Goal: Task Accomplishment & Management: Manage account settings

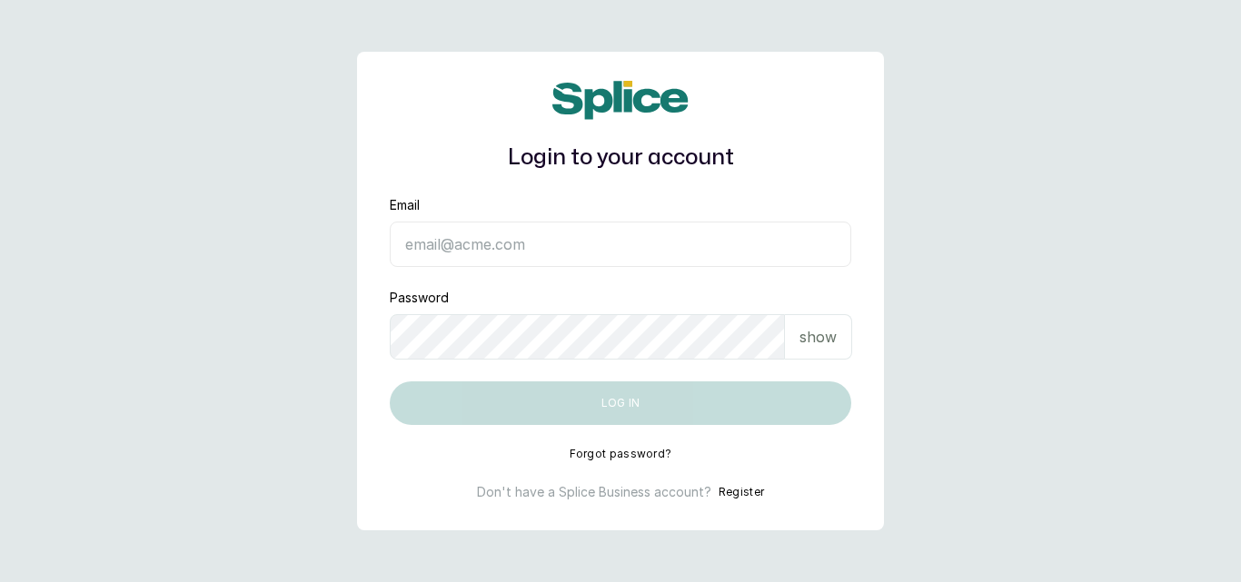
click at [525, 229] on input "Email" at bounding box center [621, 244] width 462 height 45
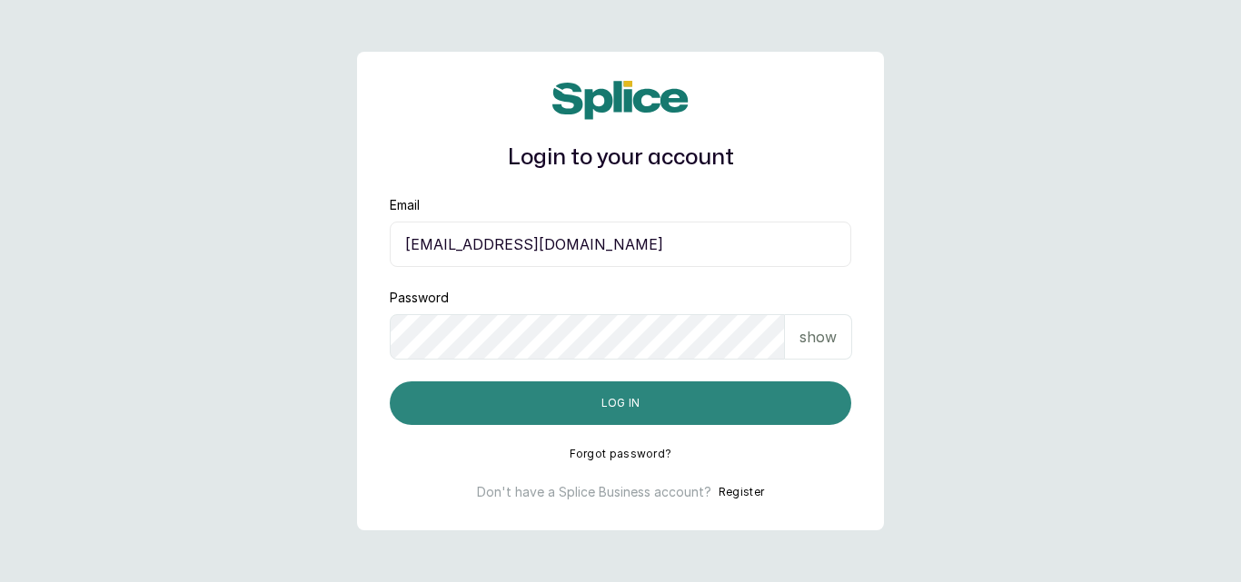
click at [682, 414] on button "Log in" at bounding box center [621, 404] width 462 height 44
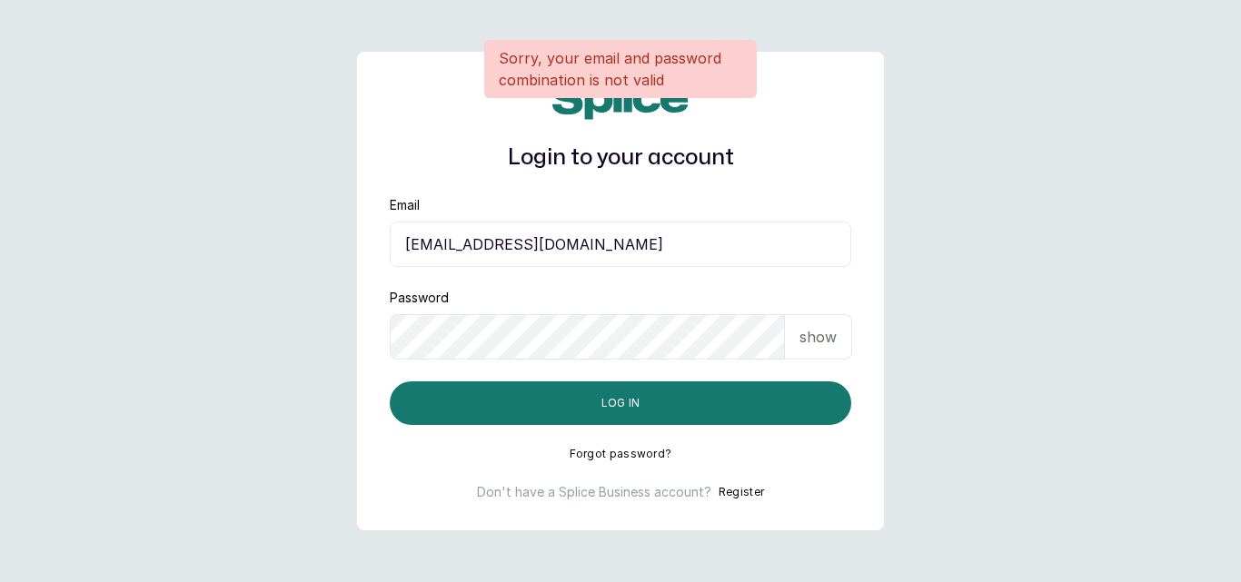
click at [823, 341] on p "show" at bounding box center [818, 337] width 37 height 22
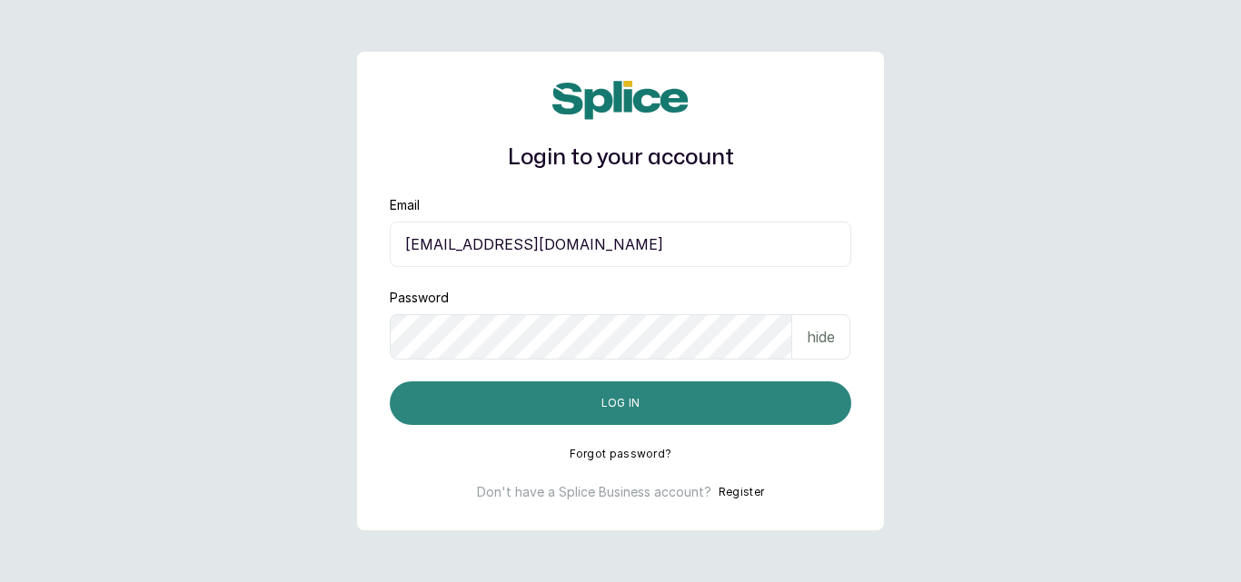
click at [644, 397] on button "Log in" at bounding box center [621, 404] width 462 height 44
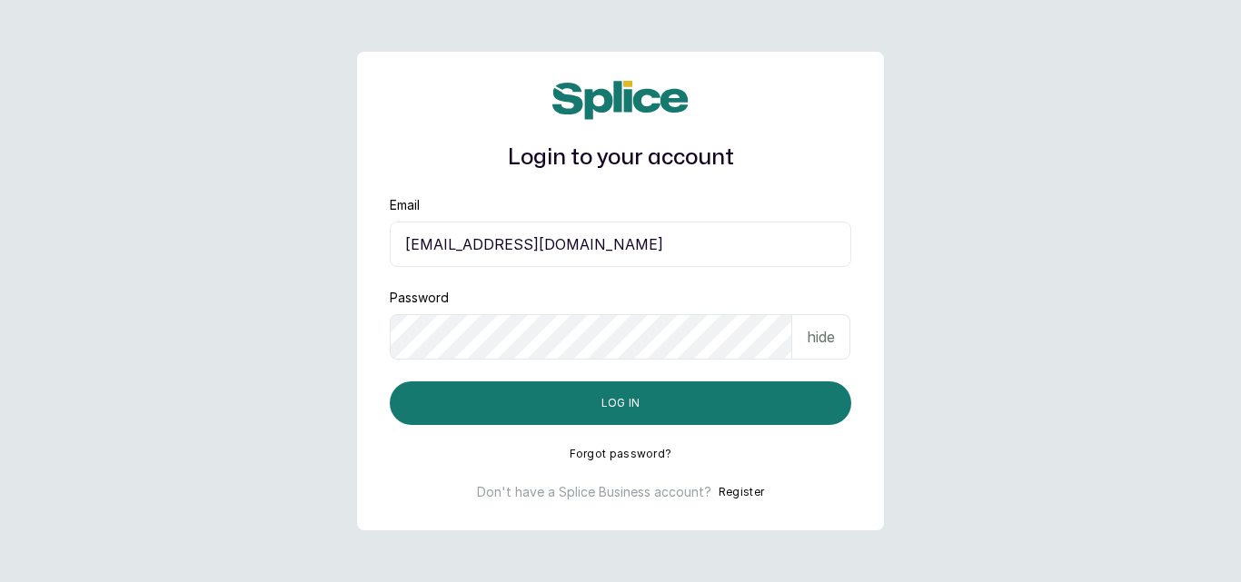
click at [414, 242] on input "[EMAIL_ADDRESS][DOMAIN_NAME]" at bounding box center [621, 244] width 462 height 45
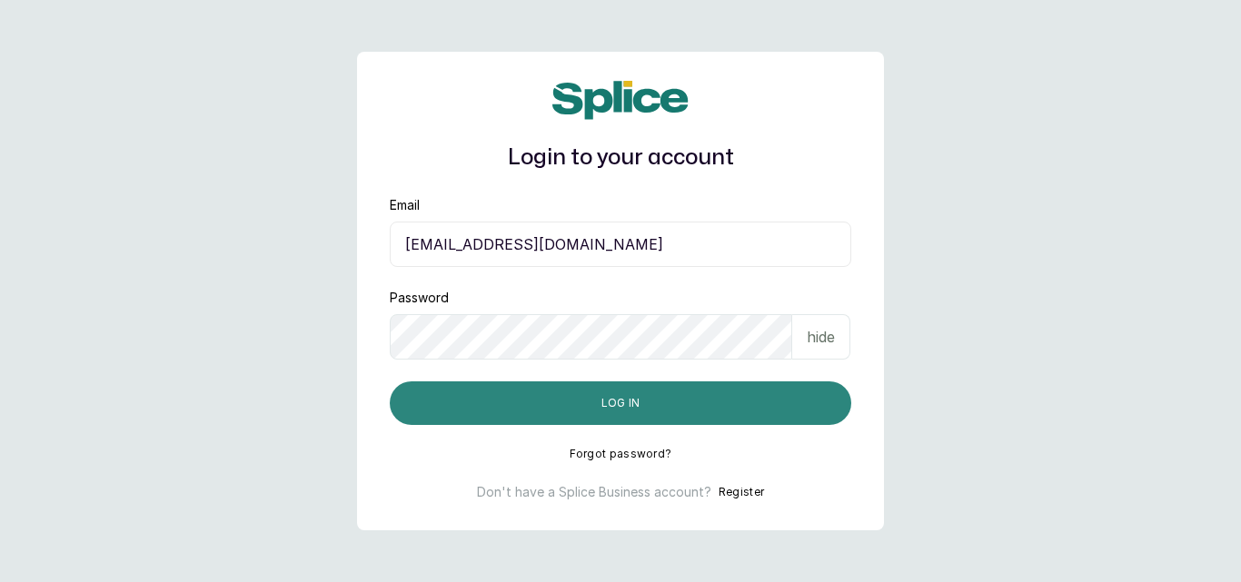
type input "[EMAIL_ADDRESS][DOMAIN_NAME]"
click at [631, 398] on button "Log in" at bounding box center [621, 404] width 462 height 44
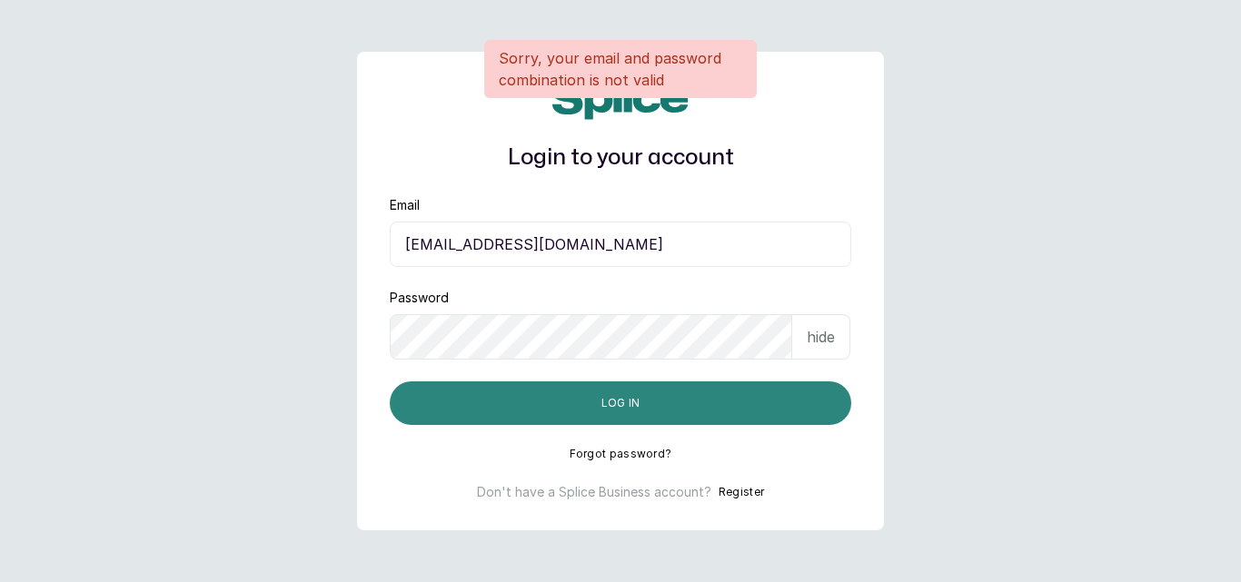
click at [611, 398] on button "Log in" at bounding box center [621, 404] width 462 height 44
click at [629, 408] on button "Log in" at bounding box center [621, 404] width 462 height 44
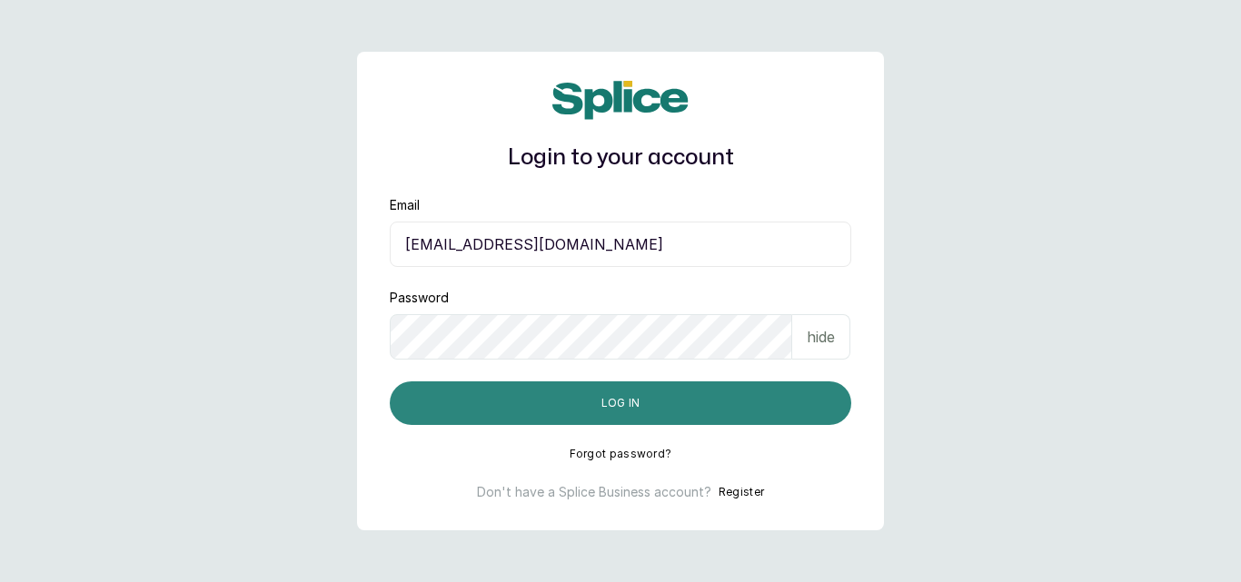
click at [591, 395] on button "Log in" at bounding box center [621, 404] width 462 height 44
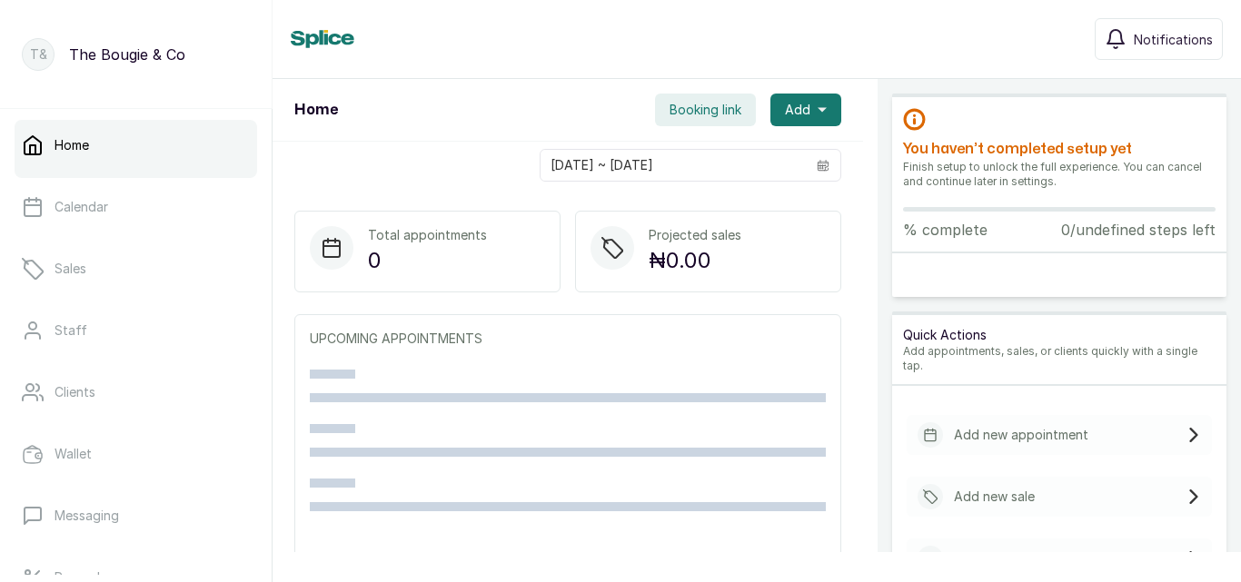
click at [1003, 323] on div "Quick Actions Add appointments, sales, or clients quickly with a single tap." at bounding box center [1059, 350] width 334 height 71
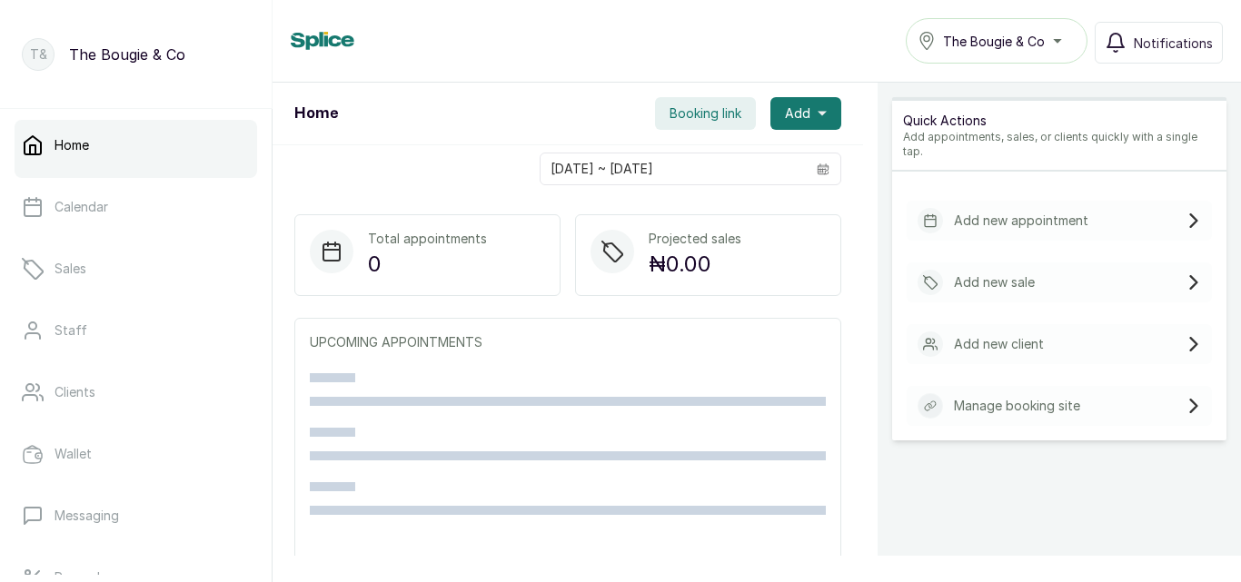
click at [940, 130] on p "Add appointments, sales, or clients quickly with a single tap." at bounding box center [1059, 144] width 313 height 29
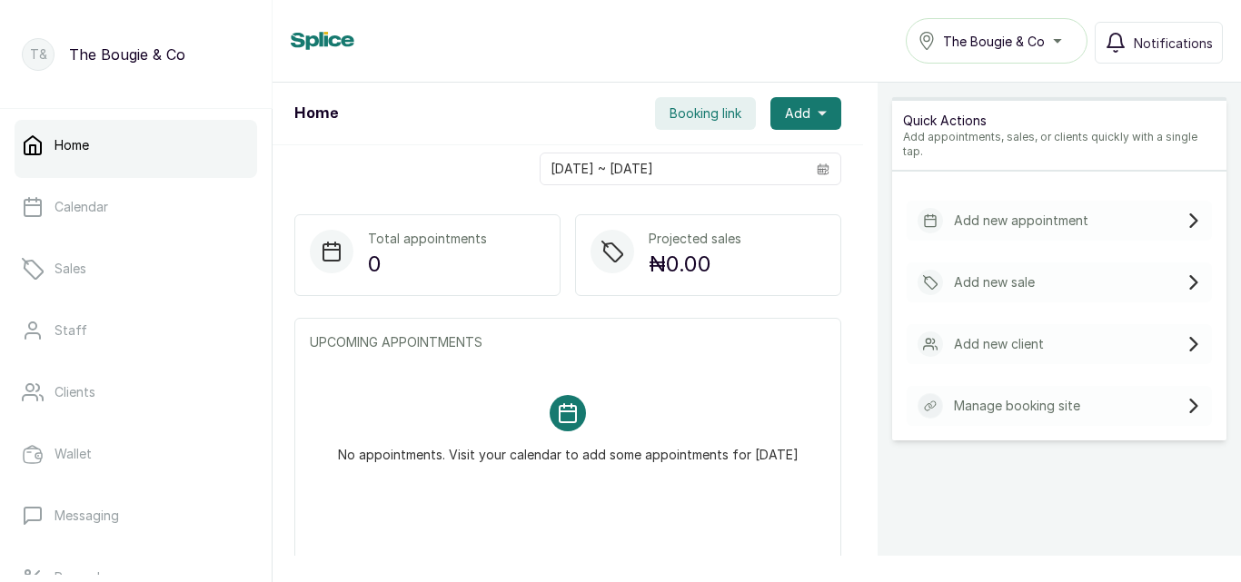
click at [1038, 212] on p "Add new appointment" at bounding box center [1021, 221] width 134 height 18
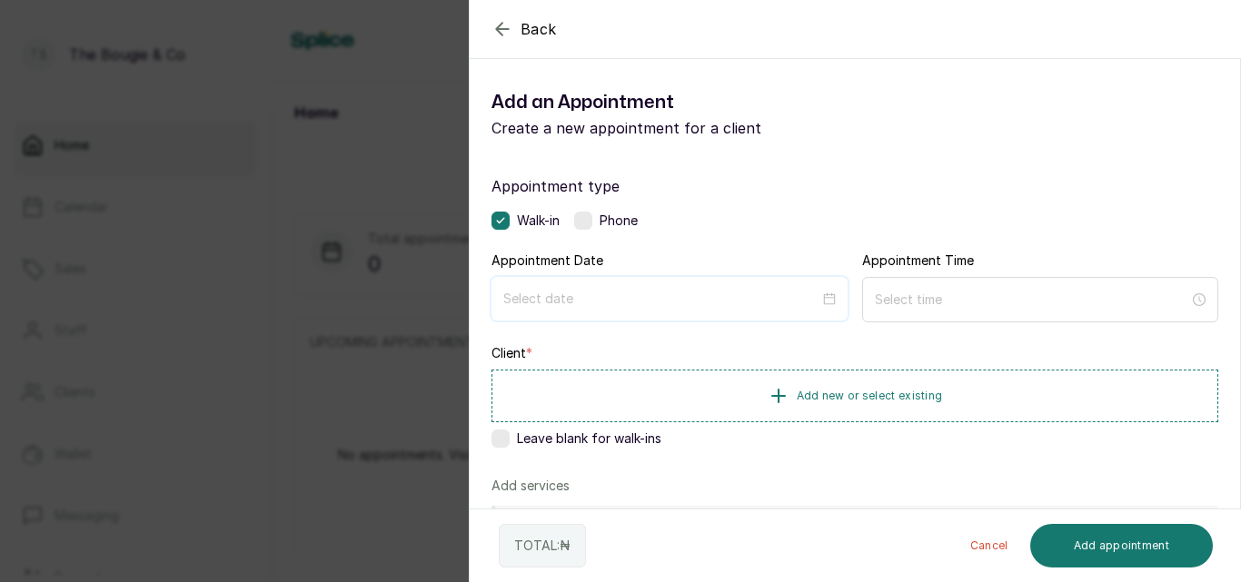
click at [628, 290] on input at bounding box center [661, 299] width 316 height 20
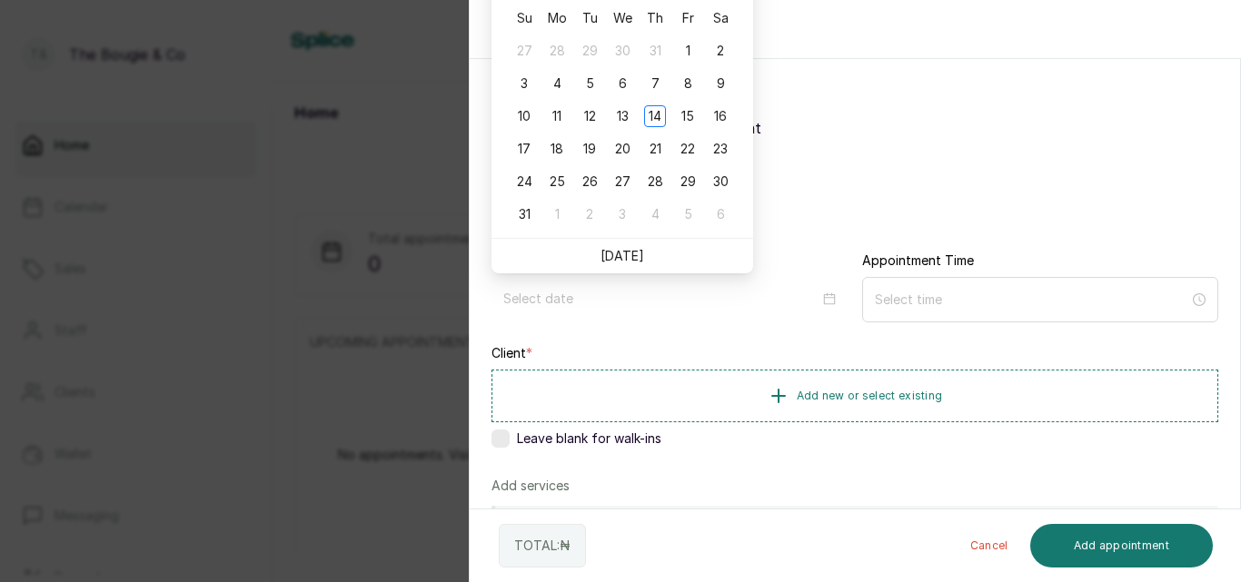
click at [894, 144] on div "Add an Appointment Create a new appointment for a client" at bounding box center [855, 114] width 770 height 80
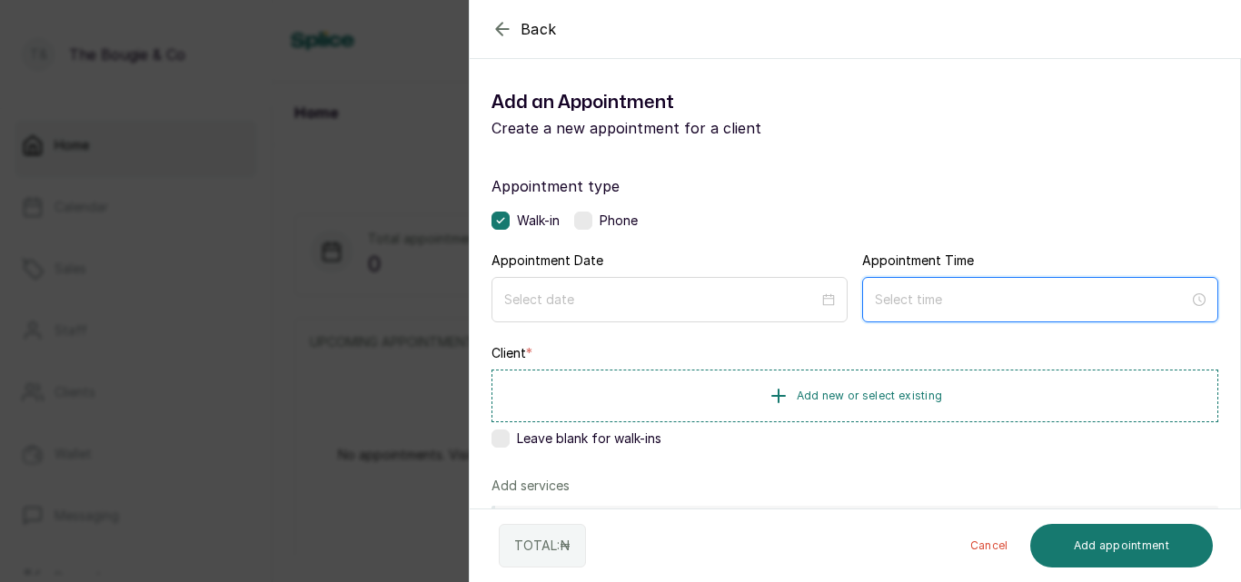
click at [912, 294] on input at bounding box center [1032, 300] width 314 height 20
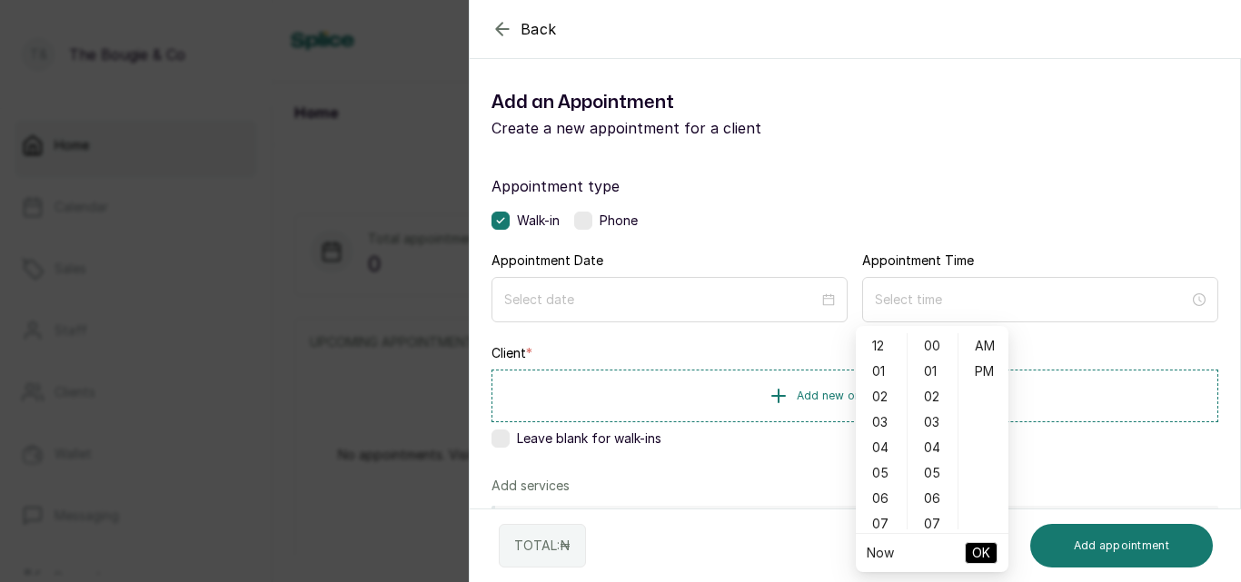
click at [982, 184] on label "Appointment type" at bounding box center [855, 186] width 727 height 22
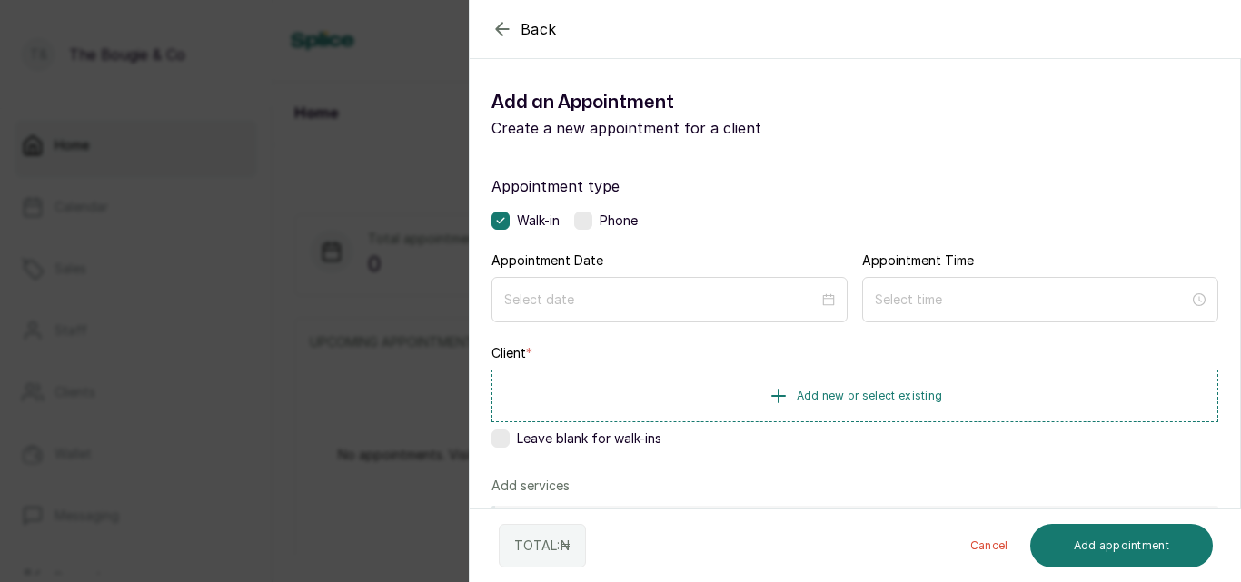
click at [591, 225] on label at bounding box center [583, 221] width 18 height 18
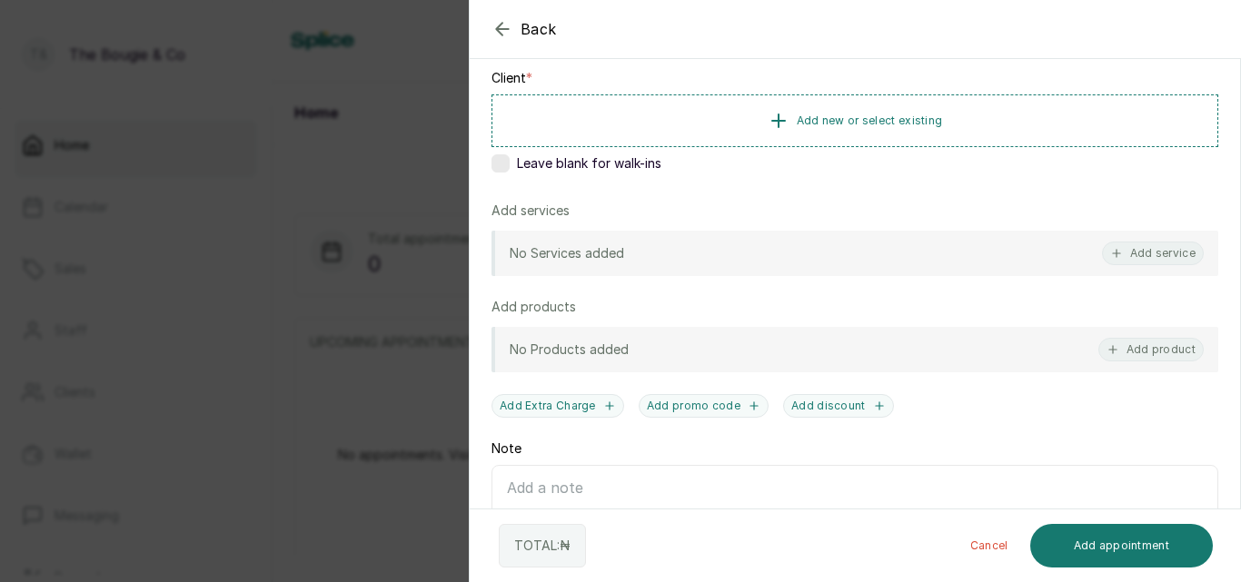
scroll to position [287, 0]
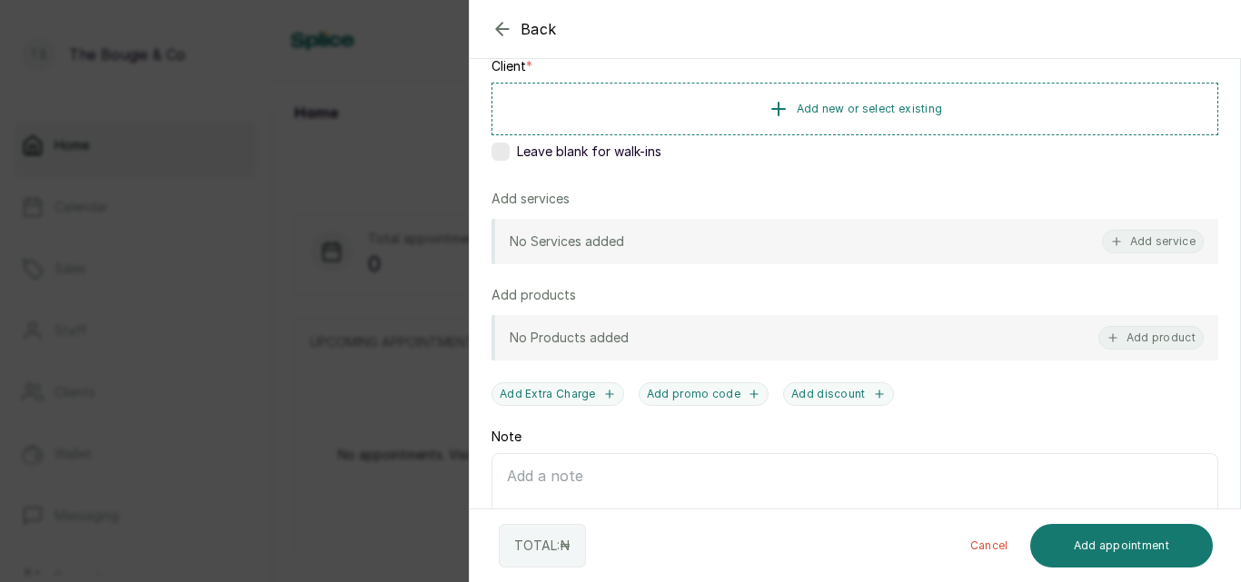
click at [890, 114] on div at bounding box center [1059, 74] width 363 height 91
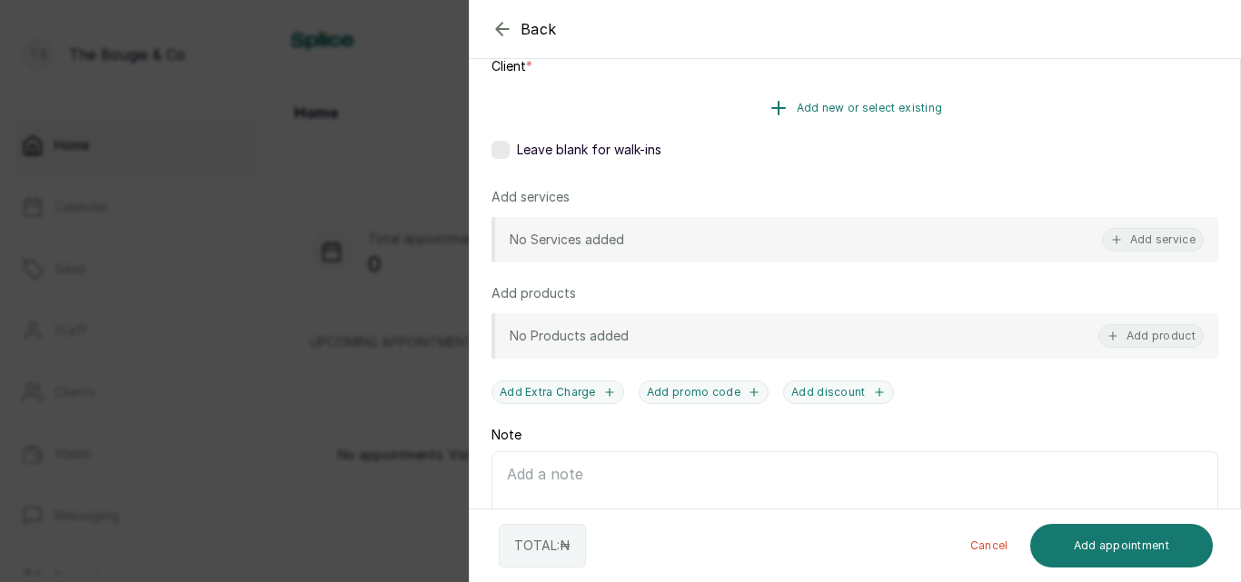
click at [852, 110] on span "Add new or select existing" at bounding box center [870, 108] width 146 height 15
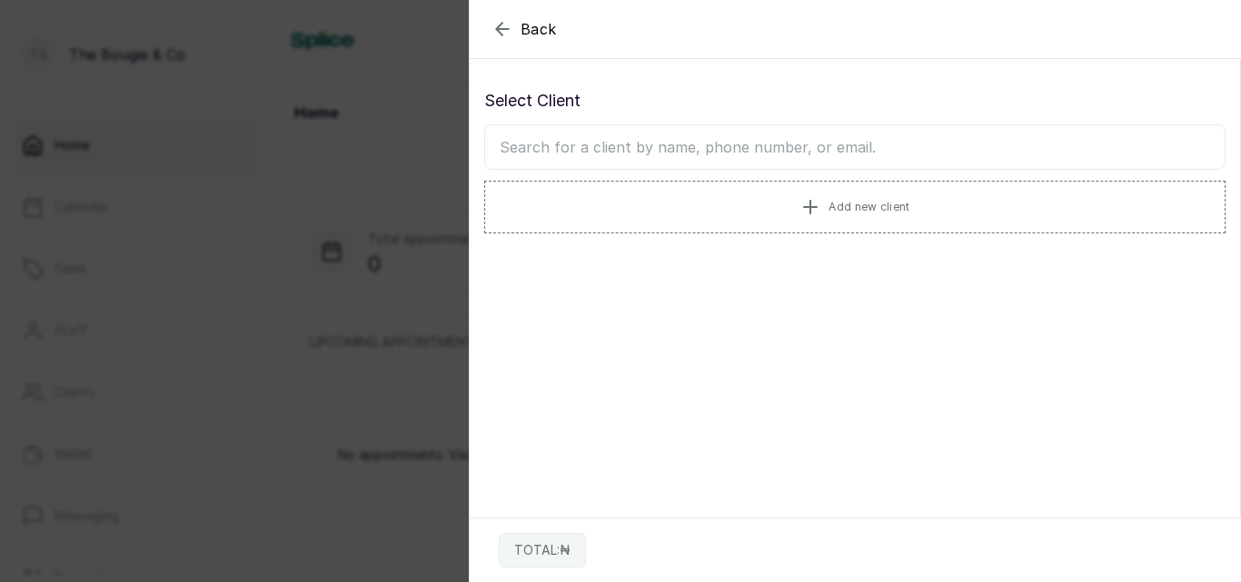
scroll to position [0, 0]
click at [501, 23] on icon "button" at bounding box center [503, 29] width 22 height 22
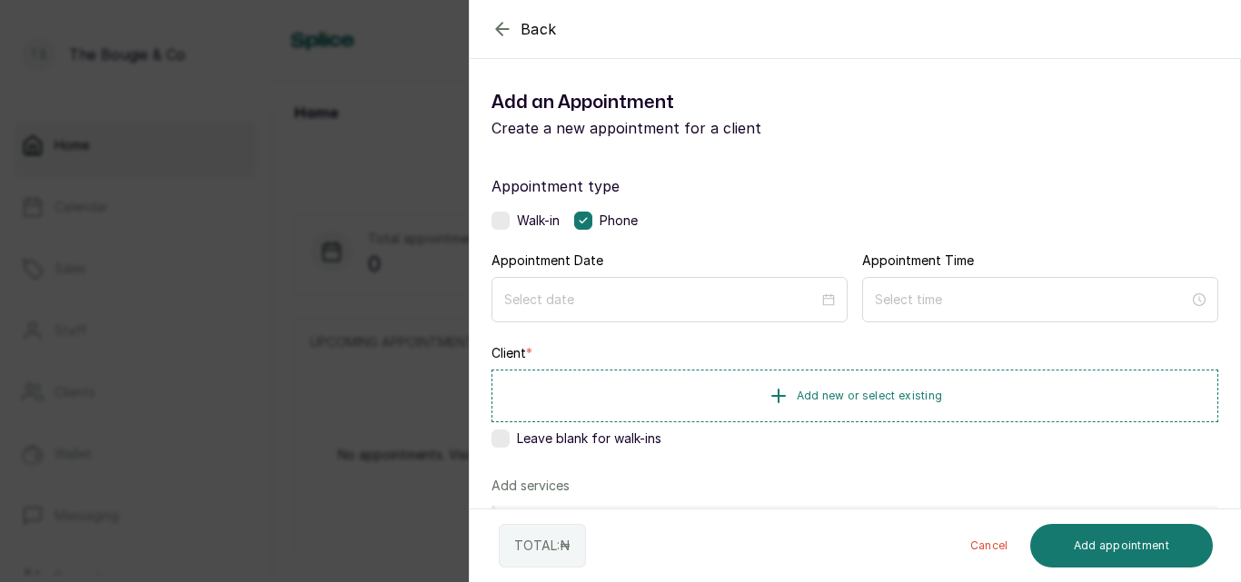
click at [514, 26] on button "Back" at bounding box center [524, 29] width 65 height 22
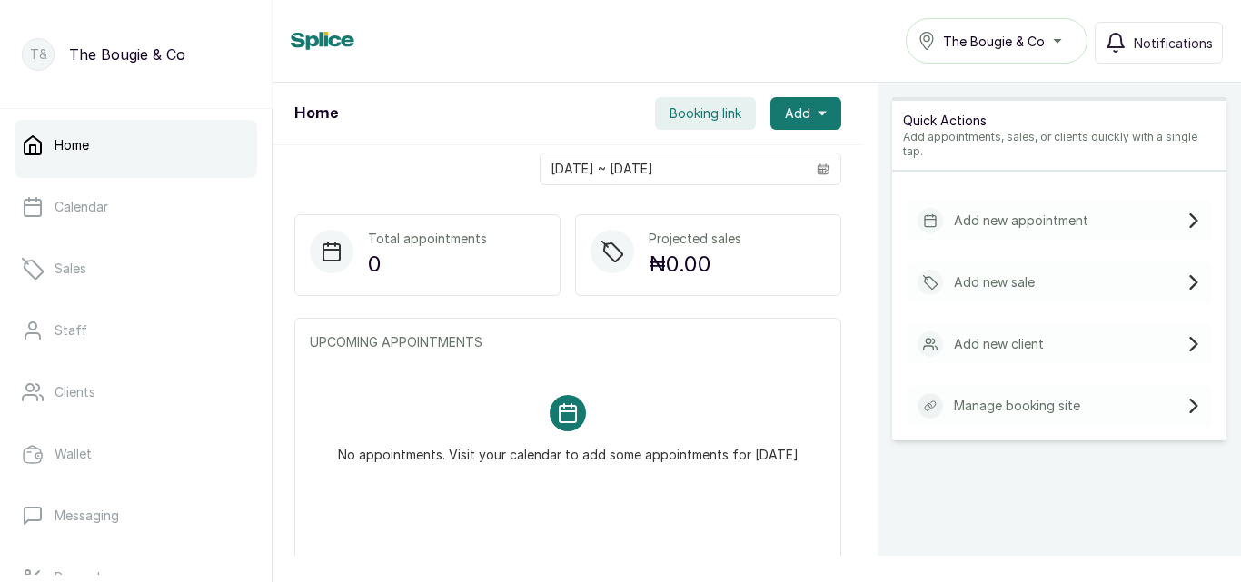
click at [1004, 273] on p "Add new sale" at bounding box center [994, 282] width 81 height 18
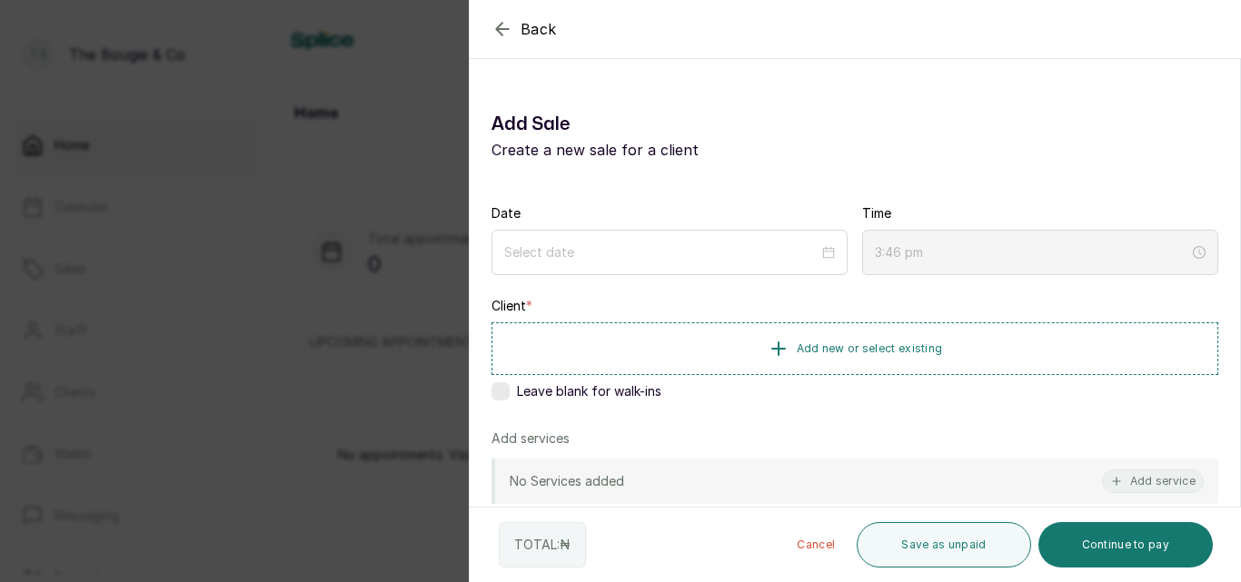
click at [507, 25] on icon "button" at bounding box center [503, 29] width 22 height 22
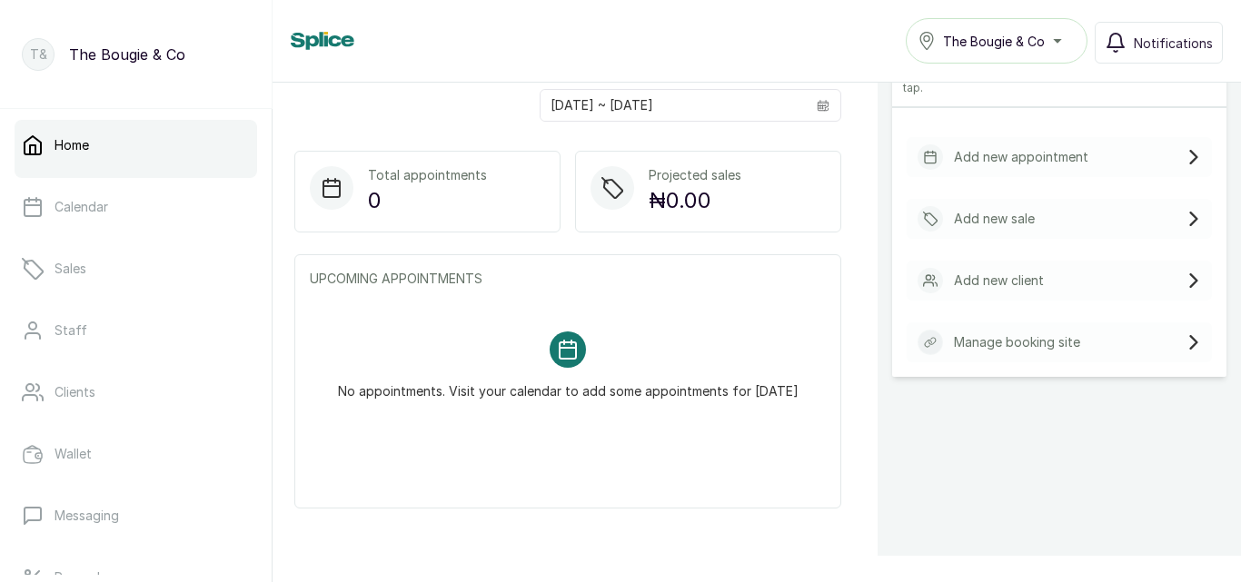
scroll to position [109, 0]
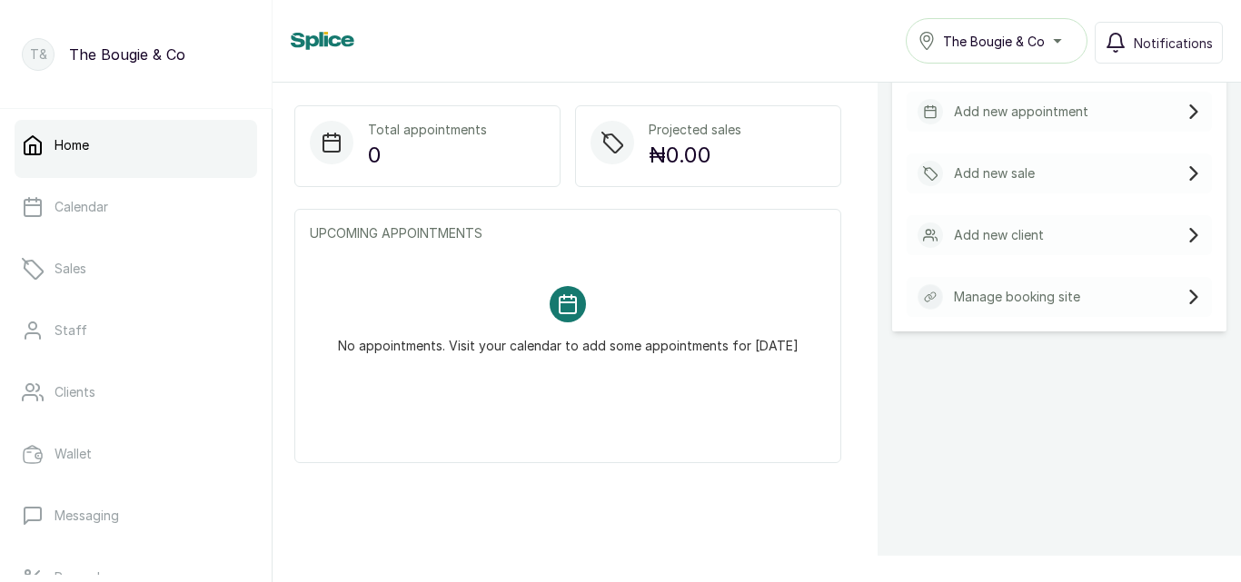
click at [1019, 288] on p "Manage booking site" at bounding box center [1017, 297] width 126 height 18
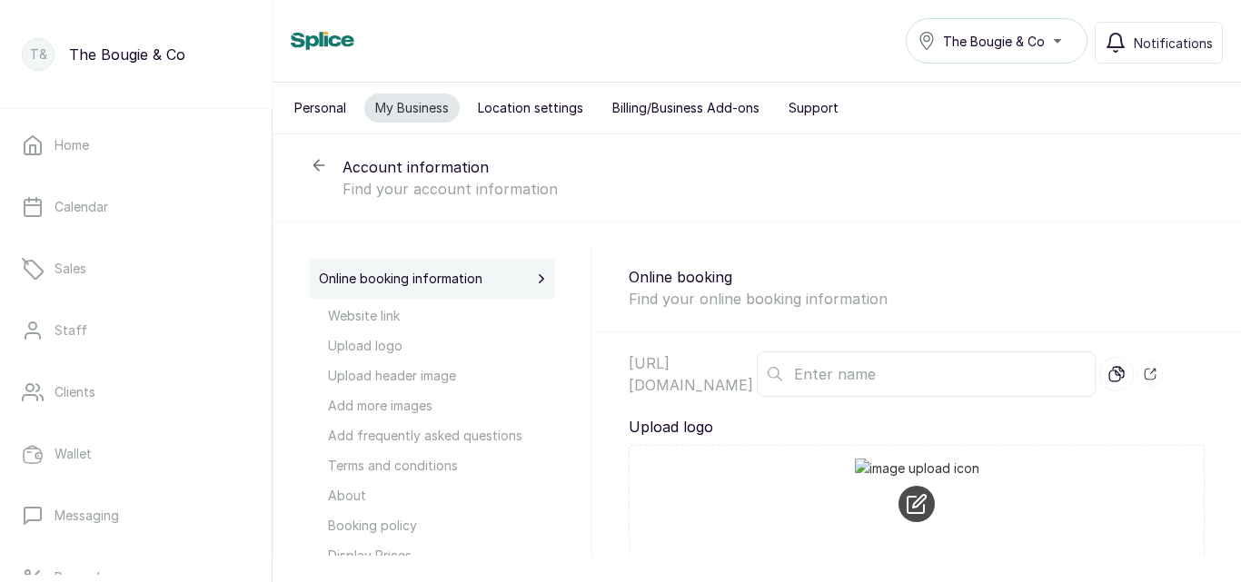
type input "Thebougienco"
type textarea "Our Ethos: At Bougie & Co, we believe self-care is not a luxury—it’s a lifestyl…"
type textarea "KINDLY NOTE: DUE TO LIMITED SPACE EXTRA PERSONS WILL NOT BE ALLOWED TO WAIT UND…"
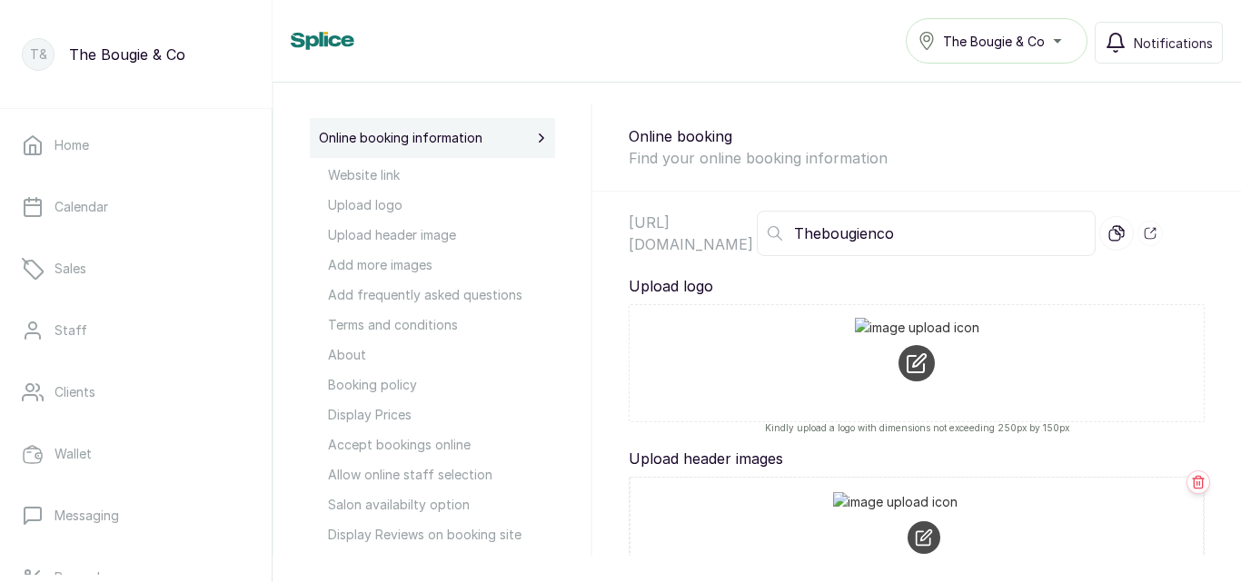
scroll to position [256, 0]
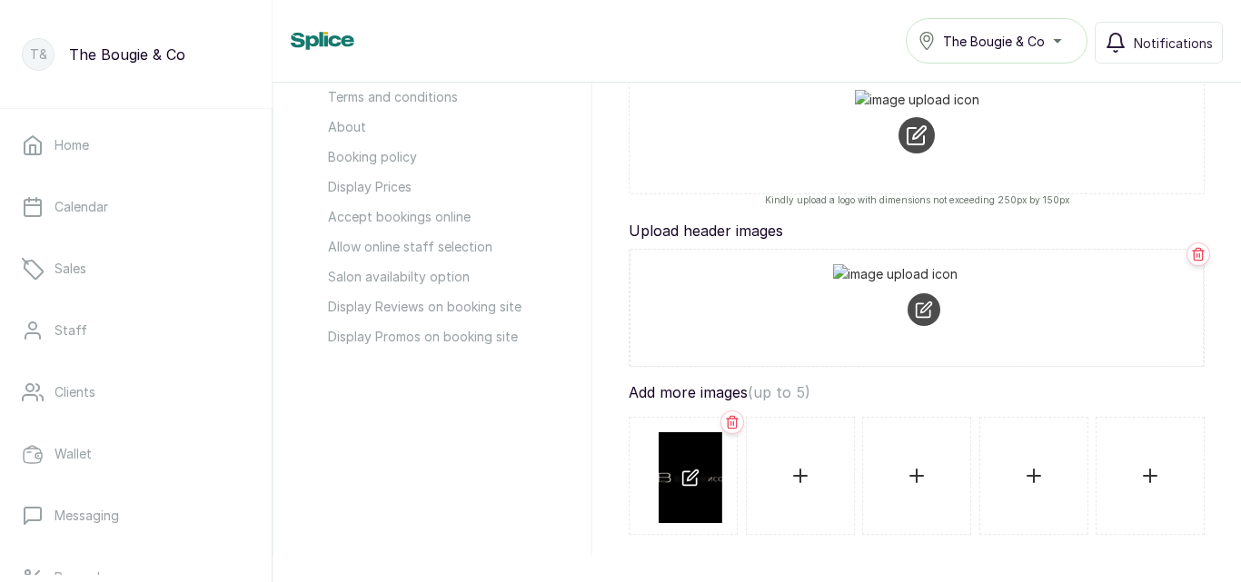
scroll to position [405, 0]
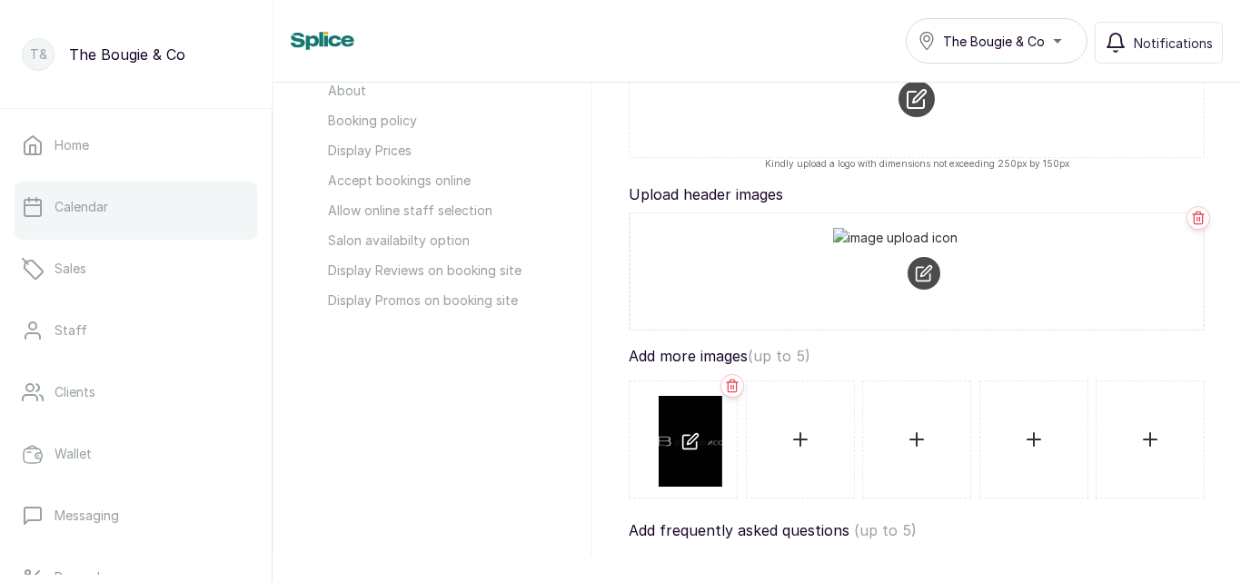
click at [75, 216] on link "Calendar" at bounding box center [136, 207] width 243 height 51
